Goal: Check status: Check status

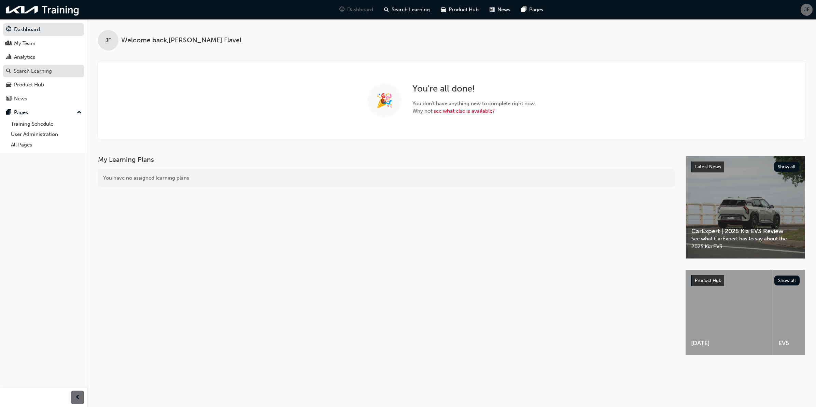
click at [27, 67] on link "Search Learning" at bounding box center [44, 71] width 82 height 13
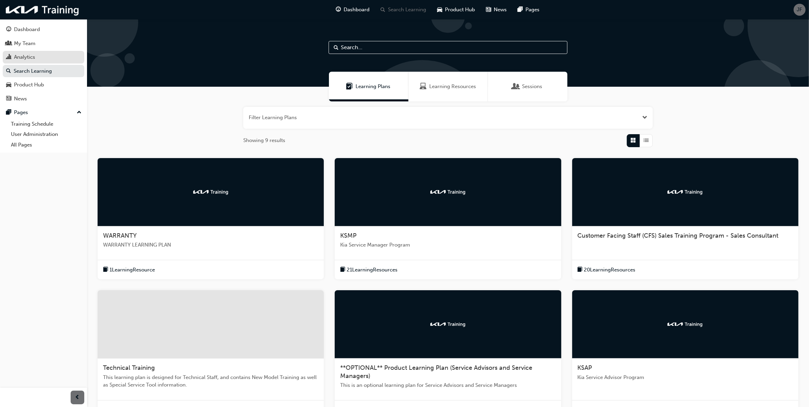
click at [42, 54] on div "Analytics" at bounding box center [43, 57] width 75 height 9
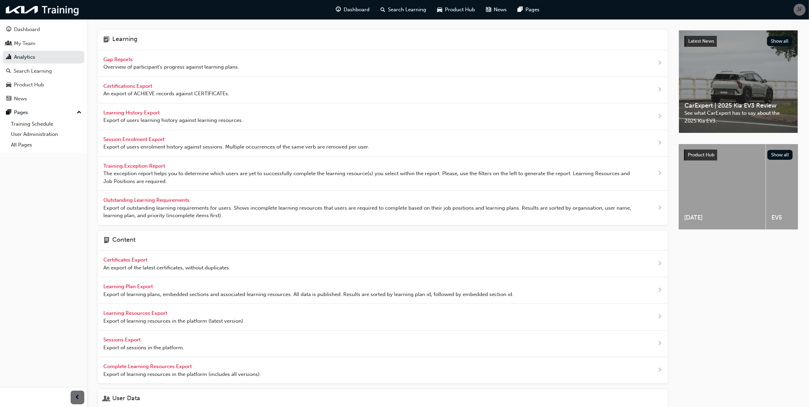
click at [138, 60] on div "Gap Reports Overview of participant's progress against learning plans." at bounding box center [171, 63] width 136 height 15
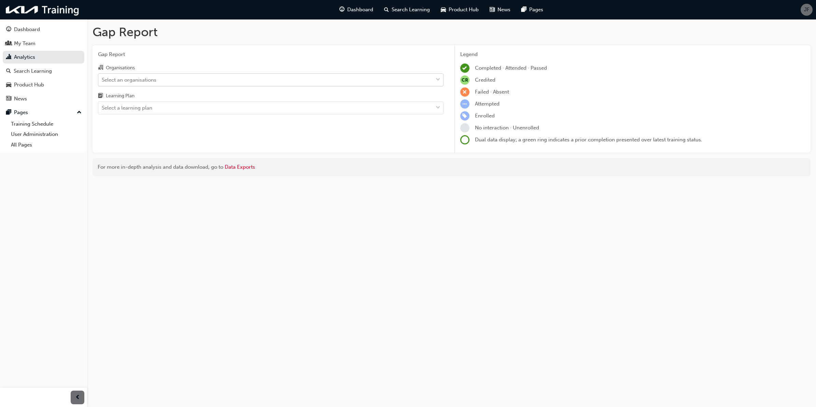
click at [236, 77] on div "Select an organisations" at bounding box center [265, 80] width 335 height 12
click at [102, 77] on input "Organisations Select an organisations" at bounding box center [102, 79] width 1 height 6
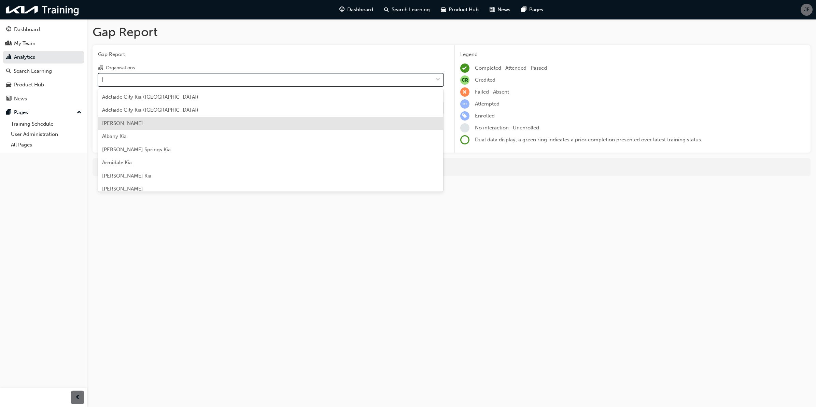
type input "[PERSON_NAME]"
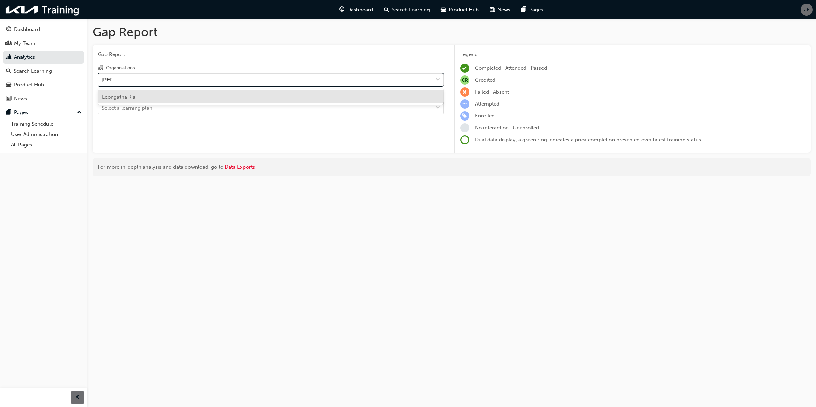
click at [287, 97] on div "Leongatha Kia" at bounding box center [271, 96] width 346 height 13
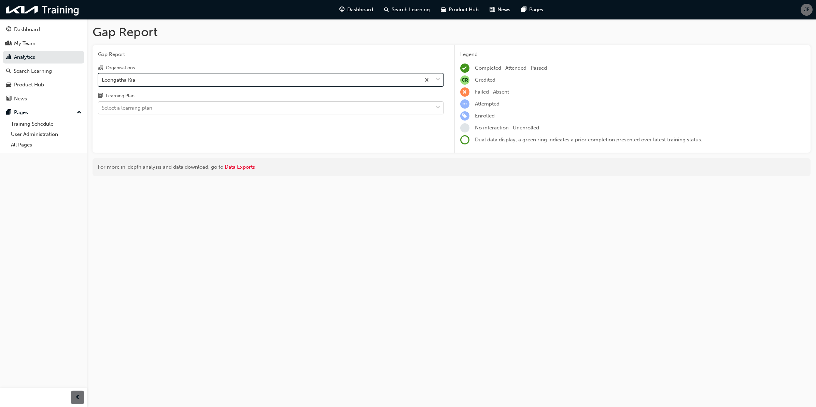
click at [324, 110] on div "Select a learning plan" at bounding box center [265, 108] width 335 height 12
click at [102, 110] on input "Learning Plan Select a learning plan" at bounding box center [102, 108] width 1 height 6
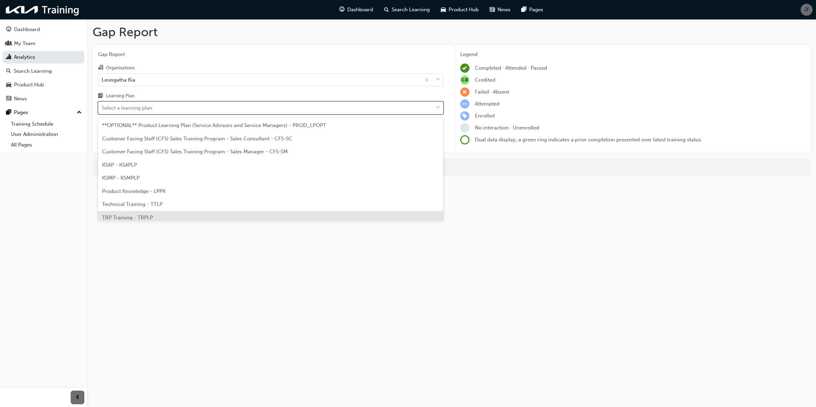
scroll to position [18, 0]
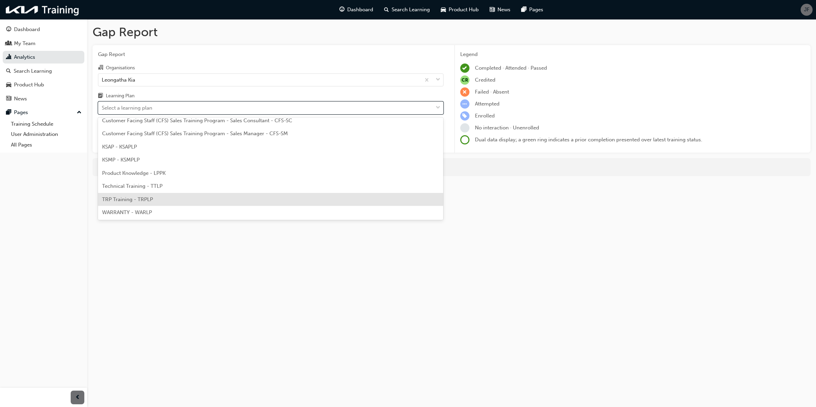
click at [250, 199] on div "TRP Training - TRPLP" at bounding box center [271, 199] width 346 height 13
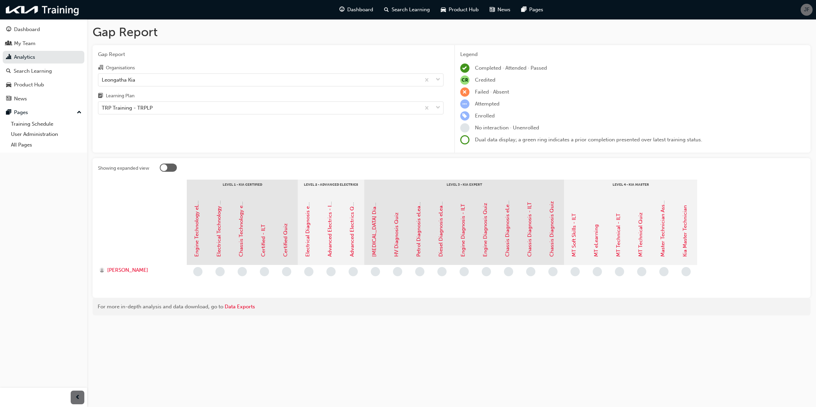
click at [135, 230] on div at bounding box center [142, 231] width 89 height 68
click at [158, 201] on div at bounding box center [142, 231] width 89 height 68
